Goal: Task Accomplishment & Management: Manage account settings

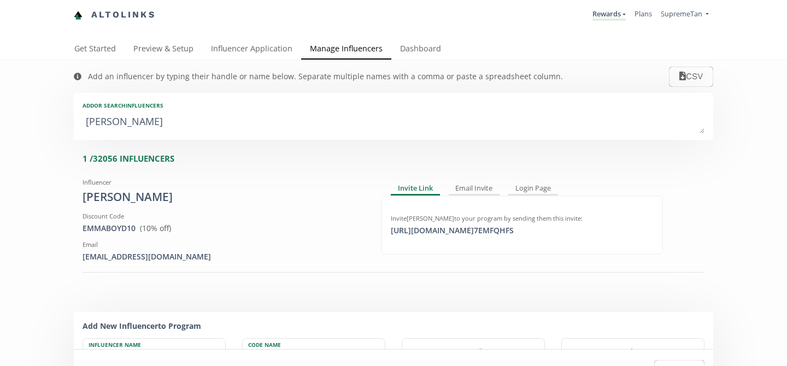
type textarea "[PERSON_NAME]"
type input "[PERSON_NAME]"
type textarea "em"
click at [176, 120] on textarea "[PERSON_NAME]" at bounding box center [394, 122] width 622 height 22
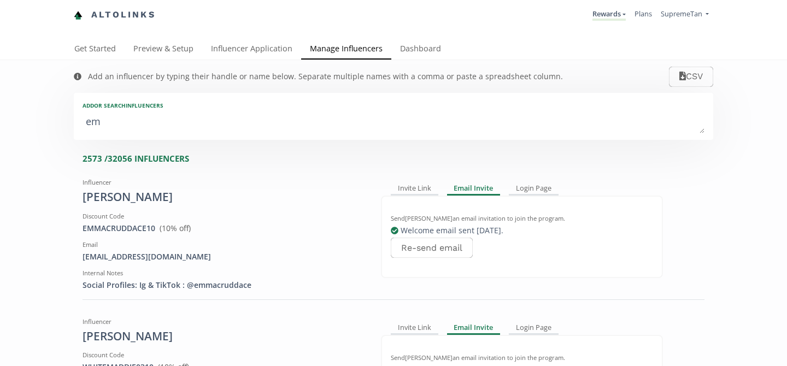
type input "em"
type input "EM"
type textarea "e"
type textarea "am"
type input "am"
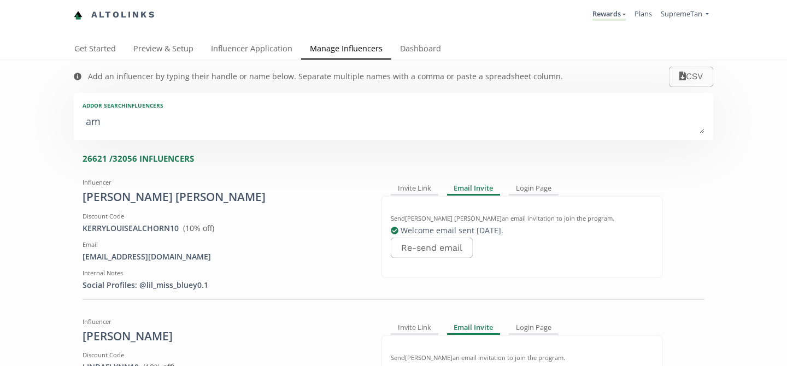
type input "AM"
type textarea "[PERSON_NAME]"
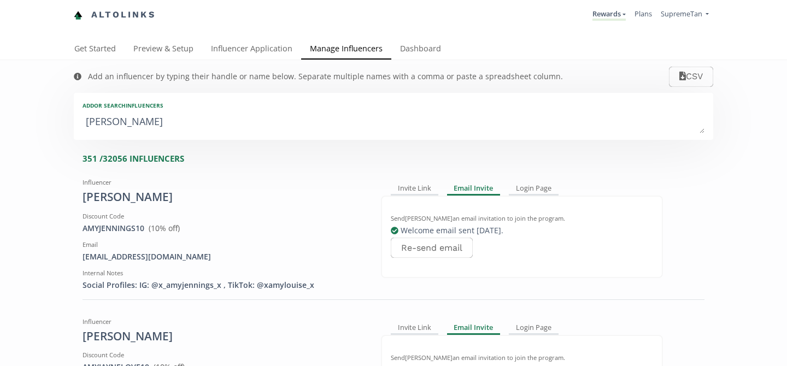
type input "[PERSON_NAME]"
type textarea "[PERSON_NAME]"
type input "[PERSON_NAME]"
type textarea "[PERSON_NAME]"
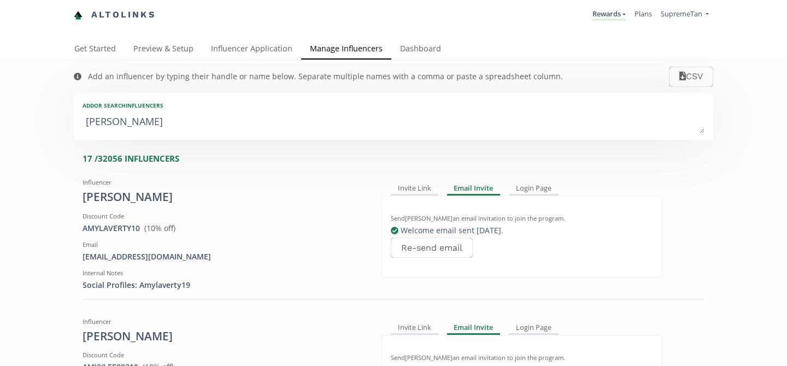
type input "[PERSON_NAME]"
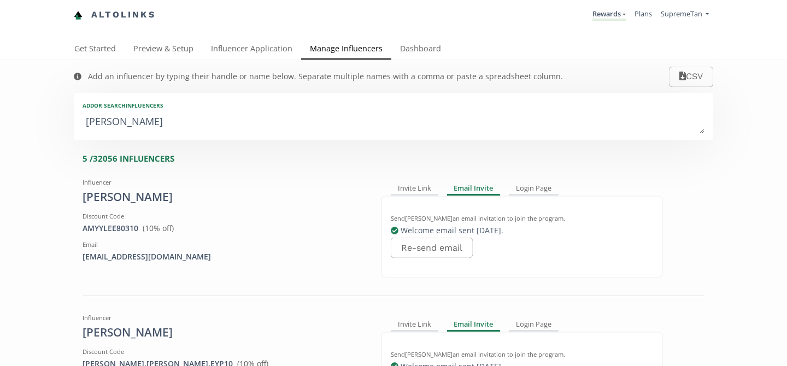
type textarea "[PERSON_NAME]"
type input "[PERSON_NAME]"
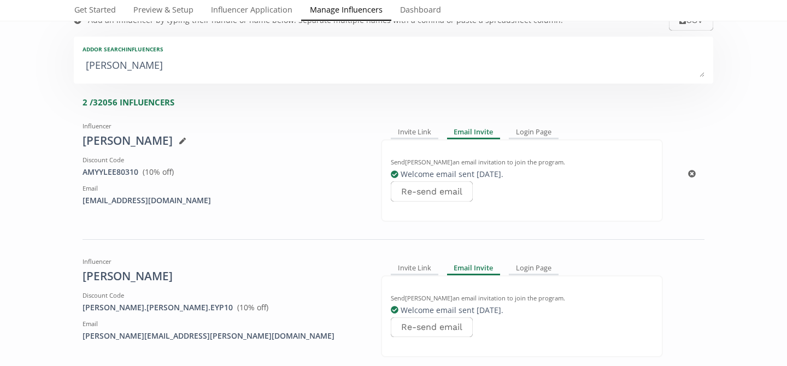
scroll to position [63, 0]
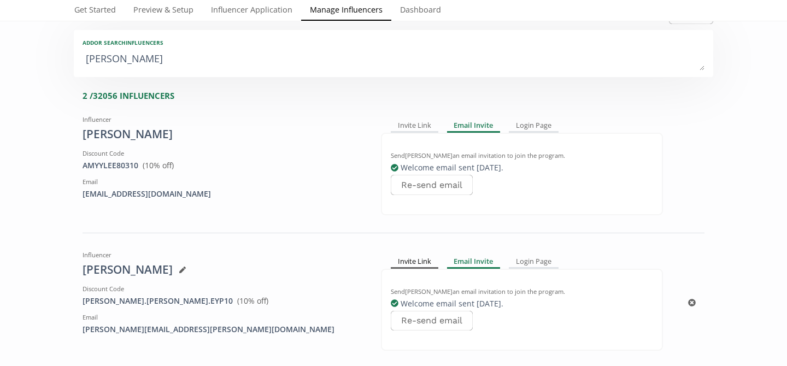
click at [426, 266] on div "Invite Link" at bounding box center [415, 261] width 48 height 13
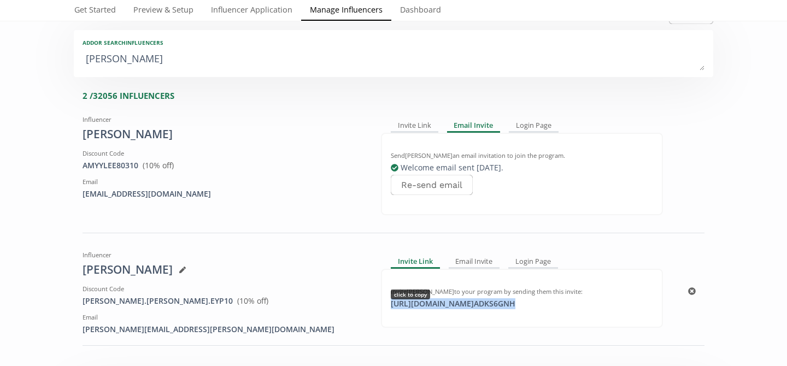
click at [468, 303] on div "[URL][DOMAIN_NAME] ADKS6GNH click to copy" at bounding box center [453, 303] width 138 height 11
copy div "[URL][DOMAIN_NAME] ADKS6GNH"
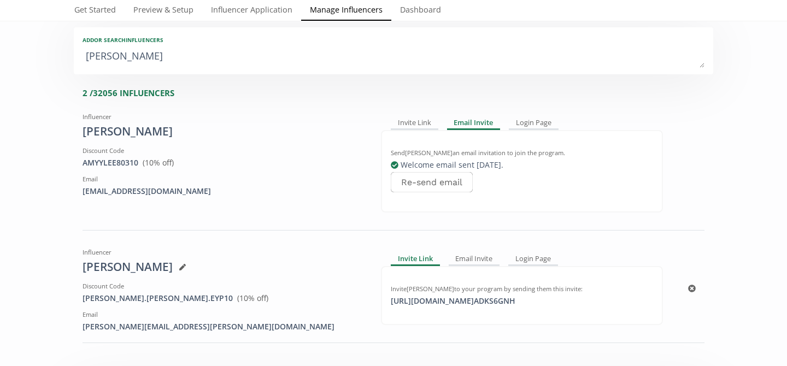
scroll to position [72, 0]
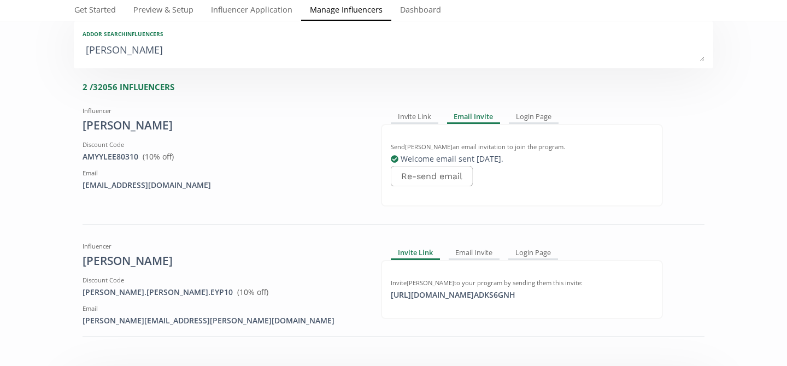
click at [321, 73] on div "2 / 32056 INFLUENCERS Influencer [PERSON_NAME] Discount Code AMYYLEE80310 View …" at bounding box center [393, 216] width 639 height 286
click at [321, 66] on div "Add or search INFLUENCERS [PERSON_NAME]" at bounding box center [393, 44] width 639 height 47
click at [327, 48] on textarea "[PERSON_NAME]" at bounding box center [394, 51] width 622 height 22
type textarea "[PERSON_NAME]"
type input "[PERSON_NAME]"
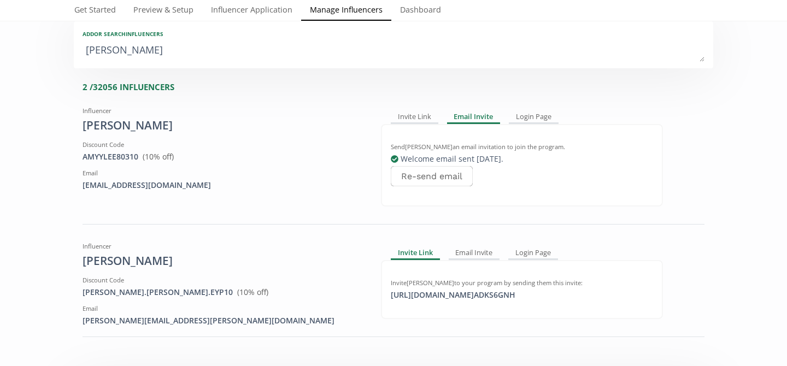
type textarea "[PERSON_NAME]"
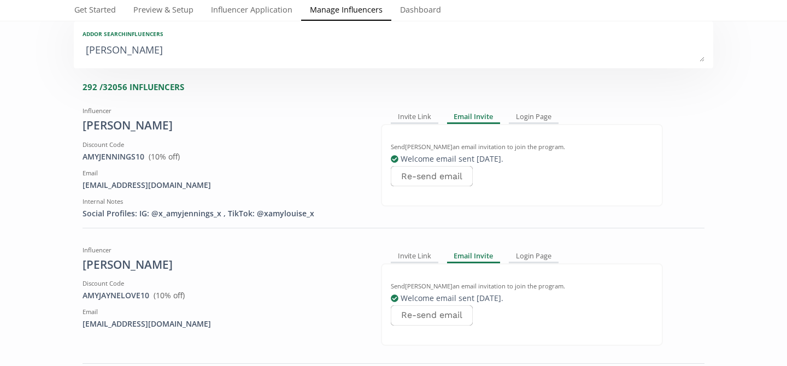
type input "[PERSON_NAME]"
type textarea "[PERSON_NAME]"
type input "[PERSON_NAME]"
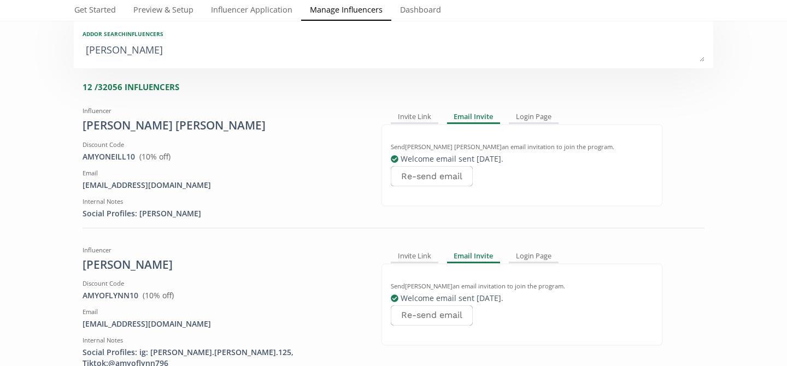
type textarea "[PERSON_NAME]"
type input "[PERSON_NAME]"
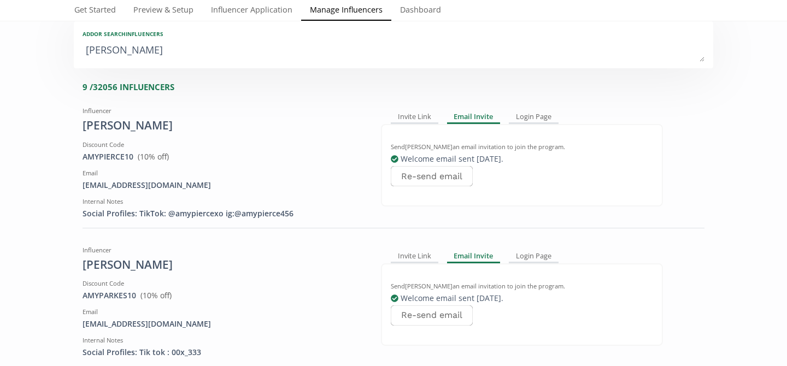
type textarea "[PERSON_NAME]"
type input "[PERSON_NAME]"
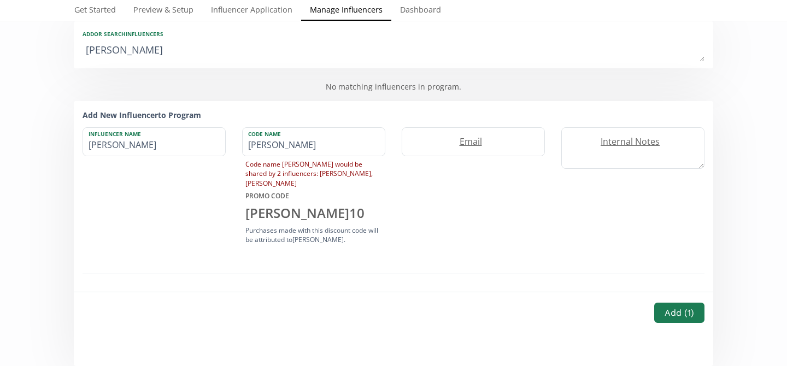
type textarea "[PERSON_NAME]"
type input "[PERSON_NAME]"
type textarea "[PERSON_NAME]"
type input "[PERSON_NAME]"
type textarea "[PERSON_NAME]"
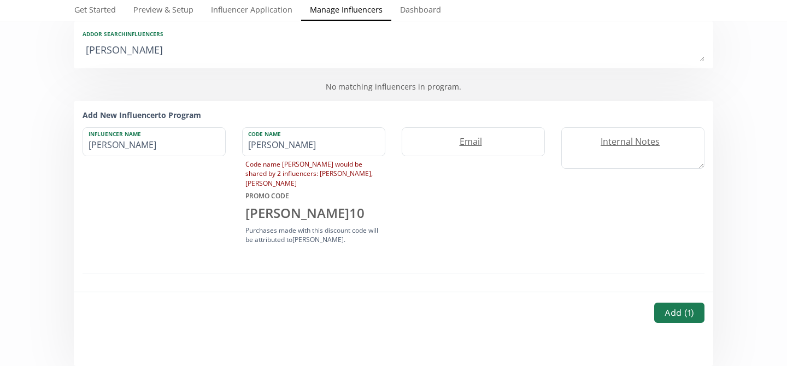
type input "[PERSON_NAME]"
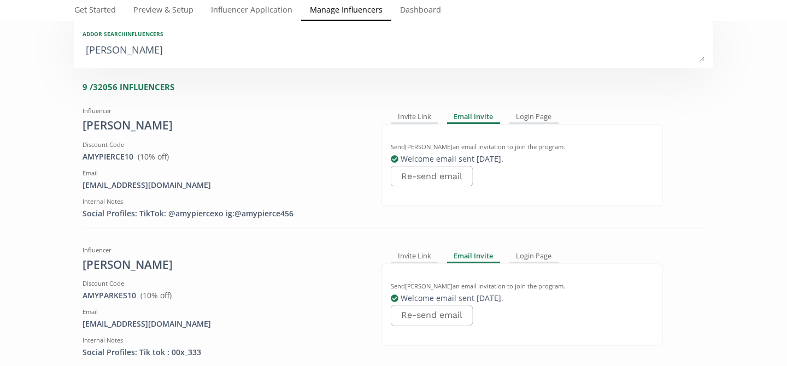
type textarea "[PERSON_NAME]"
